Goal: Transaction & Acquisition: Subscribe to service/newsletter

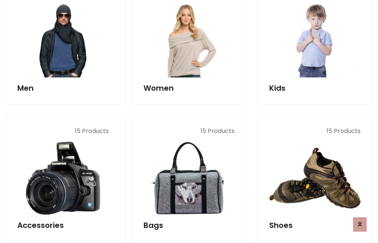
scroll to position [548, 0]
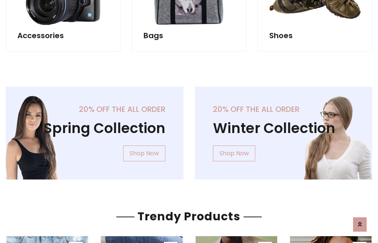
click at [189, 130] on div "20% off the all order Winter Collection Shop Now" at bounding box center [283, 138] width 189 height 105
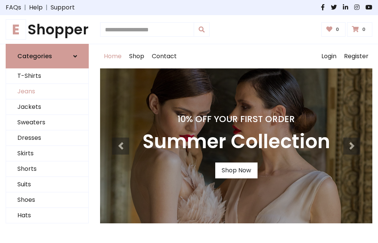
click at [47, 92] on link "Jeans" at bounding box center [47, 91] width 82 height 15
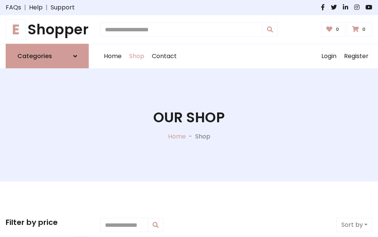
scroll to position [238, 0]
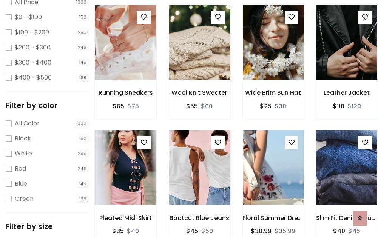
click at [125, 59] on img at bounding box center [125, 42] width 73 height 181
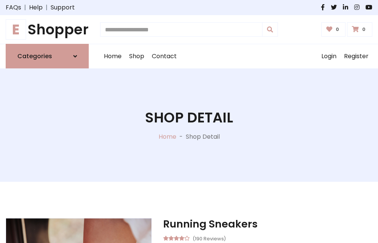
scroll to position [81, 0]
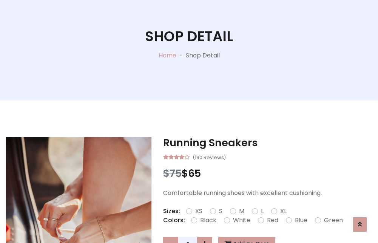
click at [272, 220] on label "Red" at bounding box center [272, 220] width 11 height 9
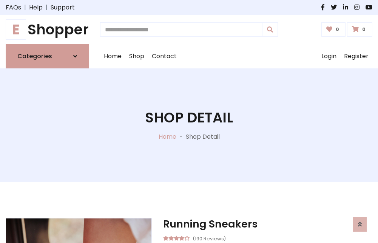
scroll to position [81, 0]
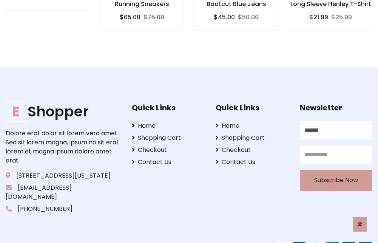
type input "******"
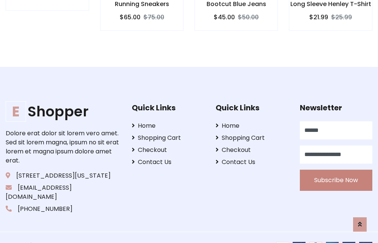
type input "**********"
click at [336, 171] on button "Subscribe Now" at bounding box center [336, 180] width 73 height 21
